Goal: Information Seeking & Learning: Learn about a topic

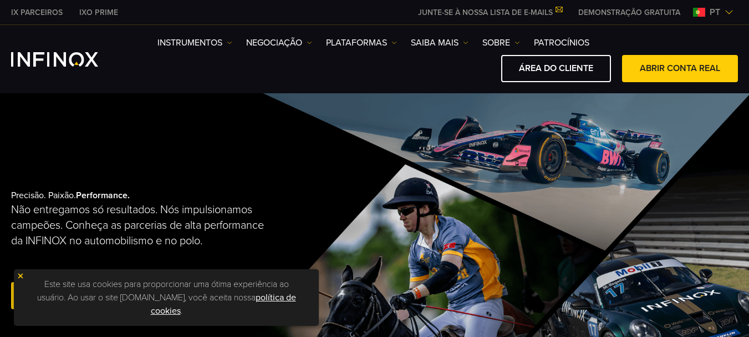
click at [22, 275] on img at bounding box center [21, 276] width 8 height 8
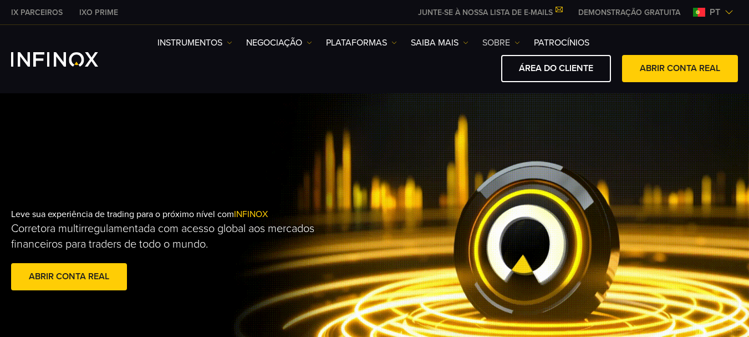
click at [516, 39] on link "SOBRE" at bounding box center [502, 42] width 38 height 13
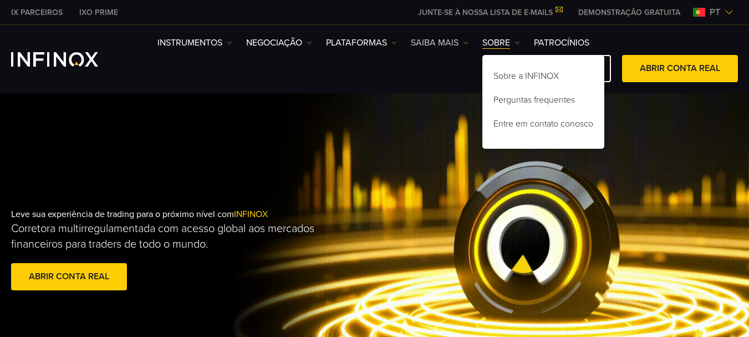
click at [461, 40] on link "Saiba mais" at bounding box center [440, 42] width 58 height 13
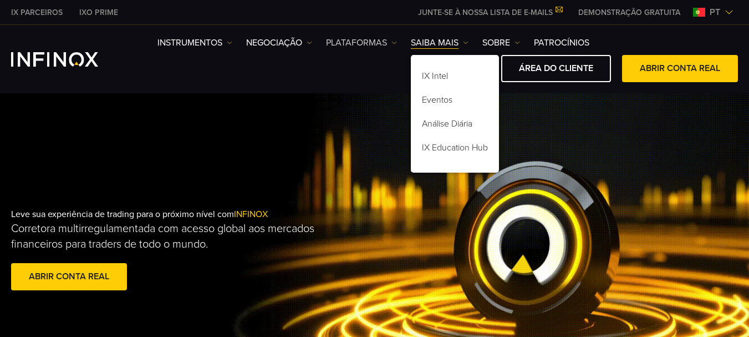
click at [393, 42] on img at bounding box center [395, 43] width 6 height 6
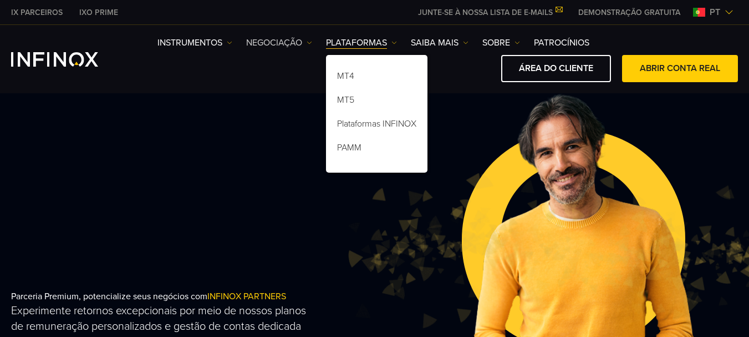
click at [310, 39] on link "NEGOCIAÇÃO" at bounding box center [279, 42] width 66 height 13
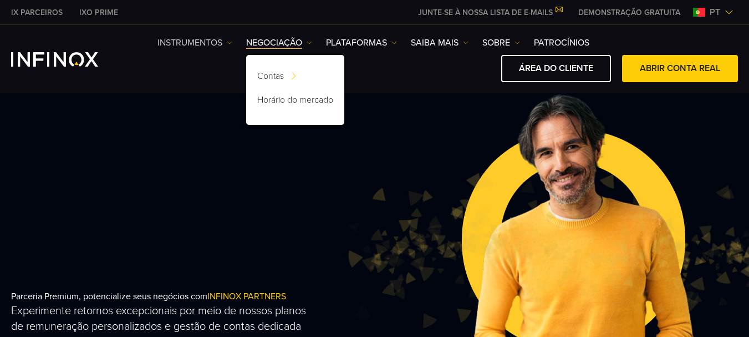
click at [227, 42] on link "Instrumentos" at bounding box center [195, 42] width 75 height 13
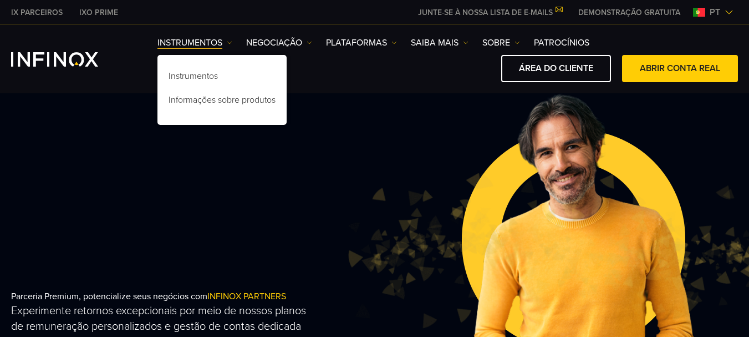
click at [485, 175] on img at bounding box center [577, 250] width 467 height 155
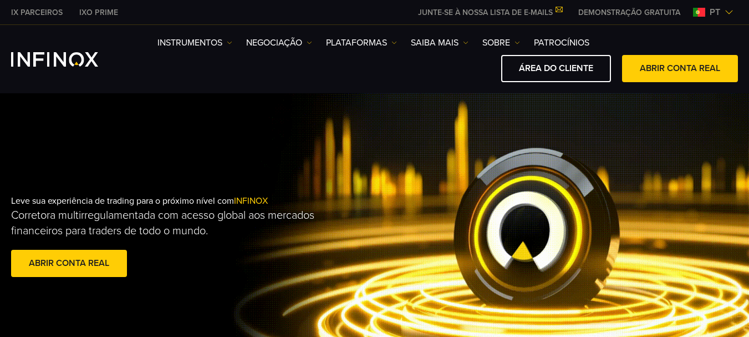
click at [336, 309] on div "Leve sua experiência de trading para o próximo nível com INFINOX Corretora mult…" at bounding box center [374, 237] width 749 height 315
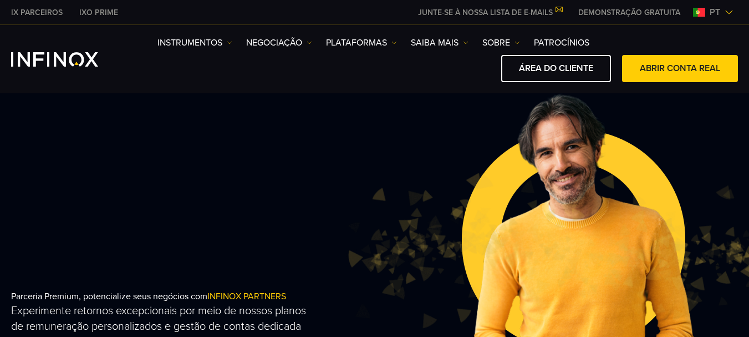
click at [521, 230] on img at bounding box center [577, 250] width 467 height 155
click at [318, 219] on div "Parceria Premium, potencialize seus negócios com INFINOX PARTNERS Experimente r…" at bounding box center [374, 250] width 749 height 315
click at [384, 44] on link "PLATAFORMAS" at bounding box center [361, 42] width 71 height 13
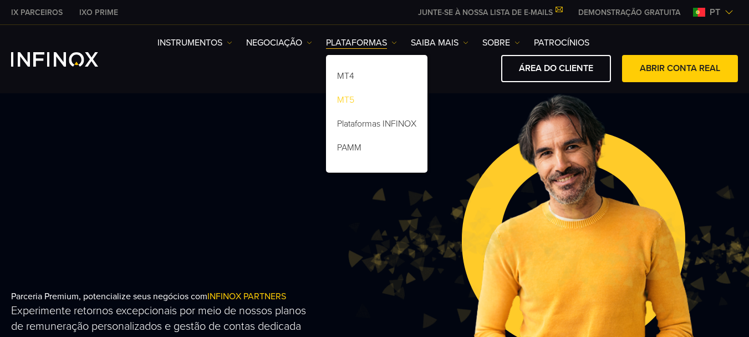
click at [343, 99] on link "MT5" at bounding box center [376, 102] width 101 height 24
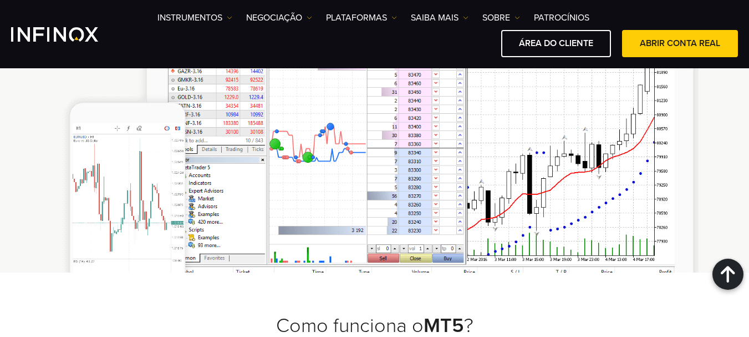
scroll to position [776, 0]
